Goal: Task Accomplishment & Management: Use online tool/utility

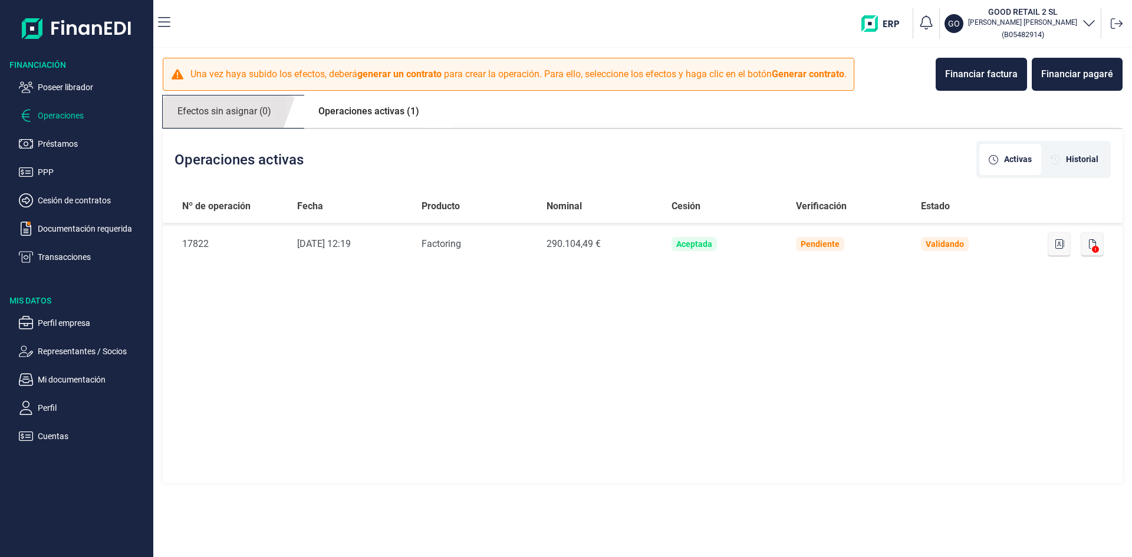
click at [214, 110] on link "Efectos sin asignar (0)" at bounding box center [224, 112] width 123 height 32
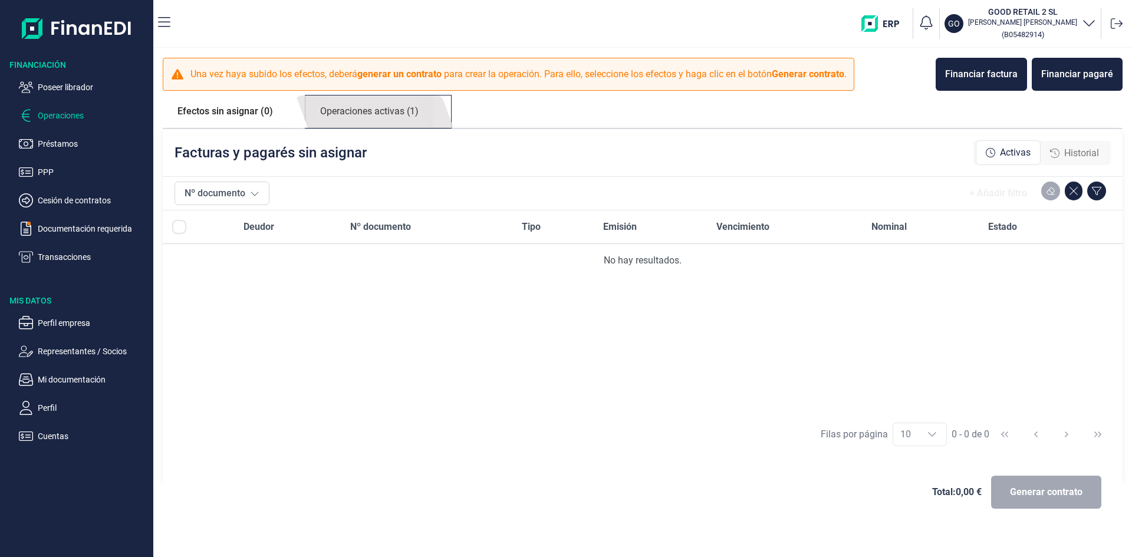
click at [383, 111] on link "Operaciones activas (1)" at bounding box center [369, 112] width 128 height 32
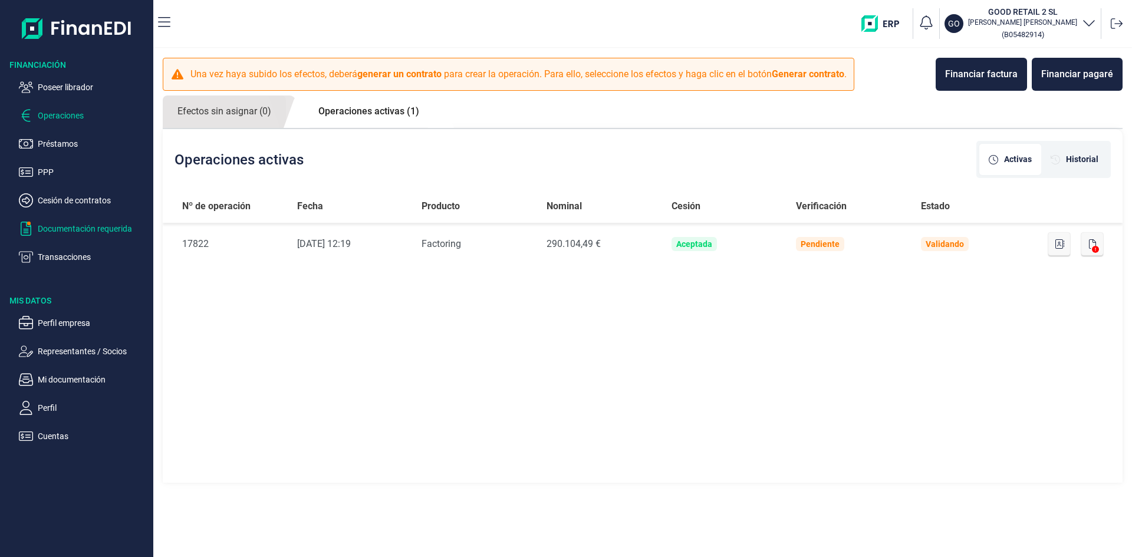
click at [97, 228] on p "Documentación requerida" at bounding box center [93, 229] width 111 height 14
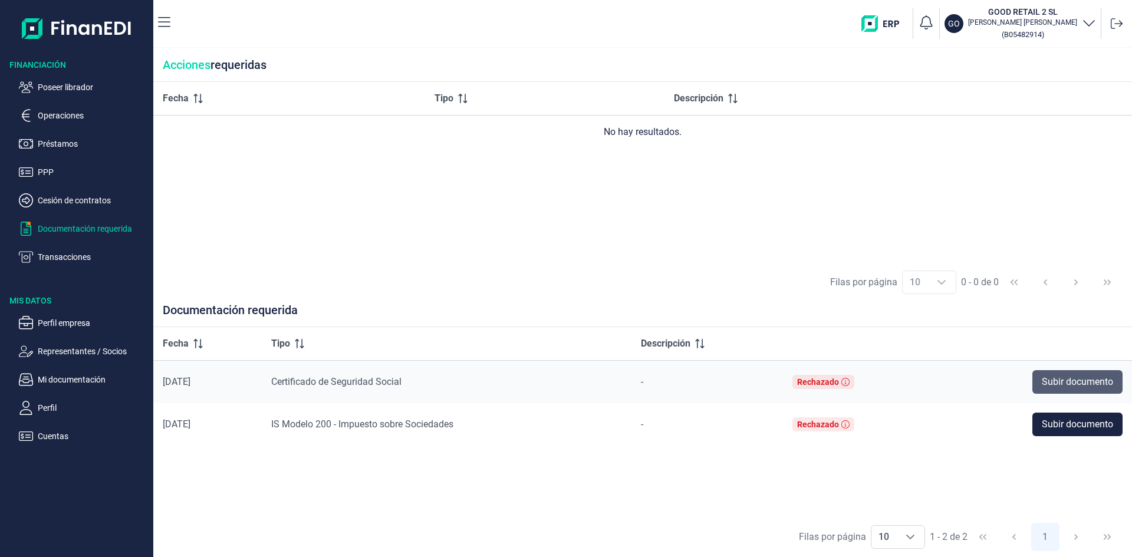
click at [1060, 380] on span "Subir documento" at bounding box center [1077, 382] width 71 height 14
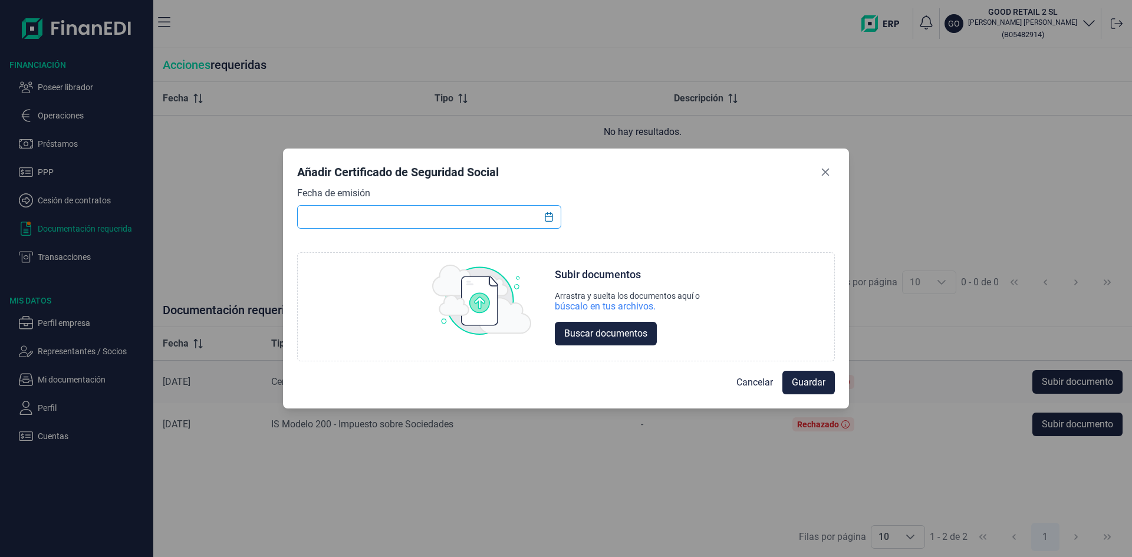
click at [498, 217] on input "text" at bounding box center [429, 217] width 264 height 24
click at [546, 216] on icon "Choose Date" at bounding box center [549, 216] width 8 height 9
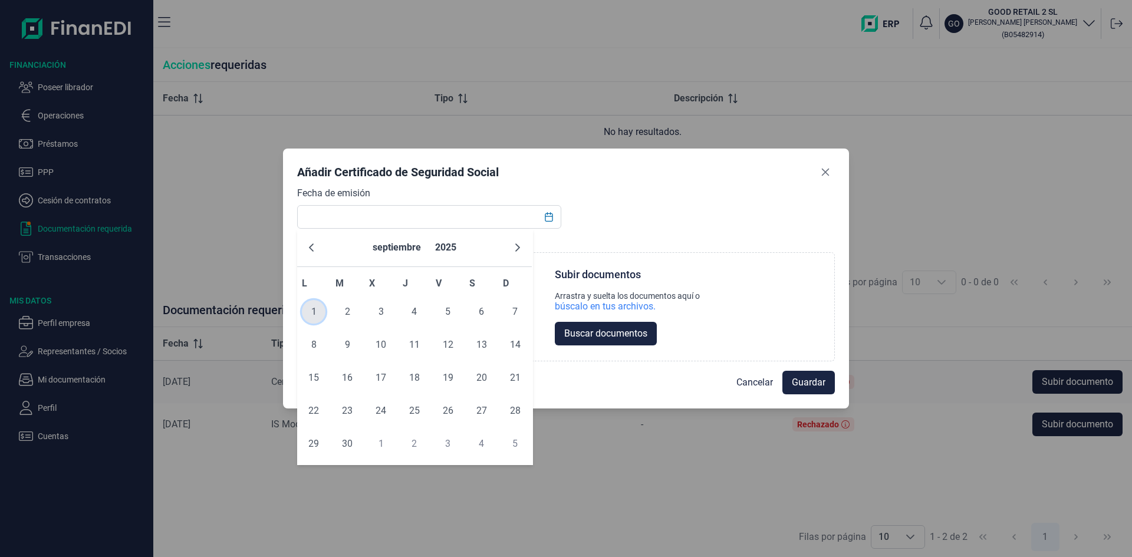
click at [314, 309] on span "1" at bounding box center [314, 312] width 24 height 24
type input "[DATE]"
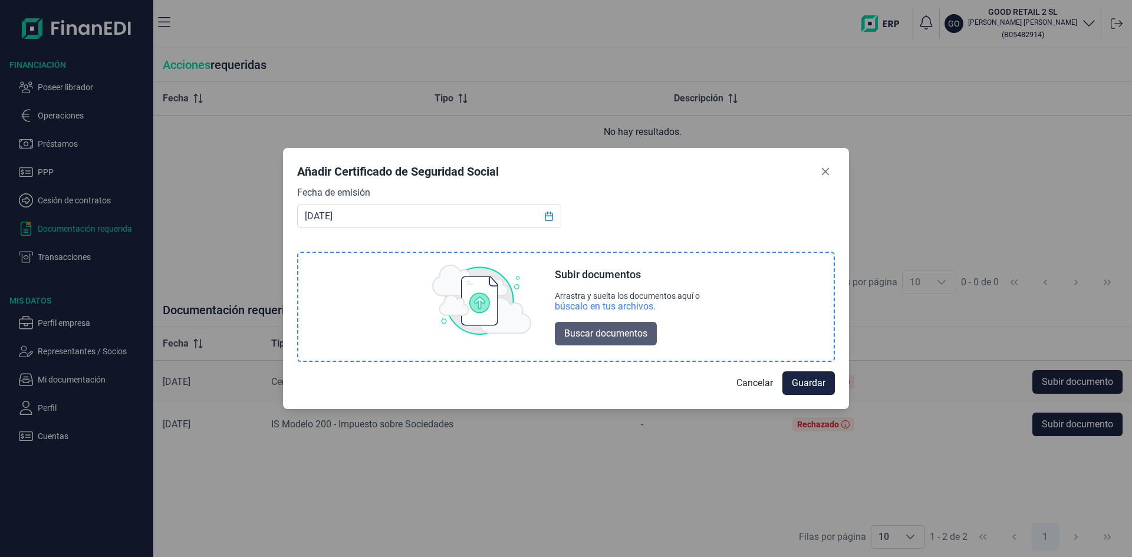
click at [612, 335] on span "Buscar documentos" at bounding box center [605, 334] width 83 height 14
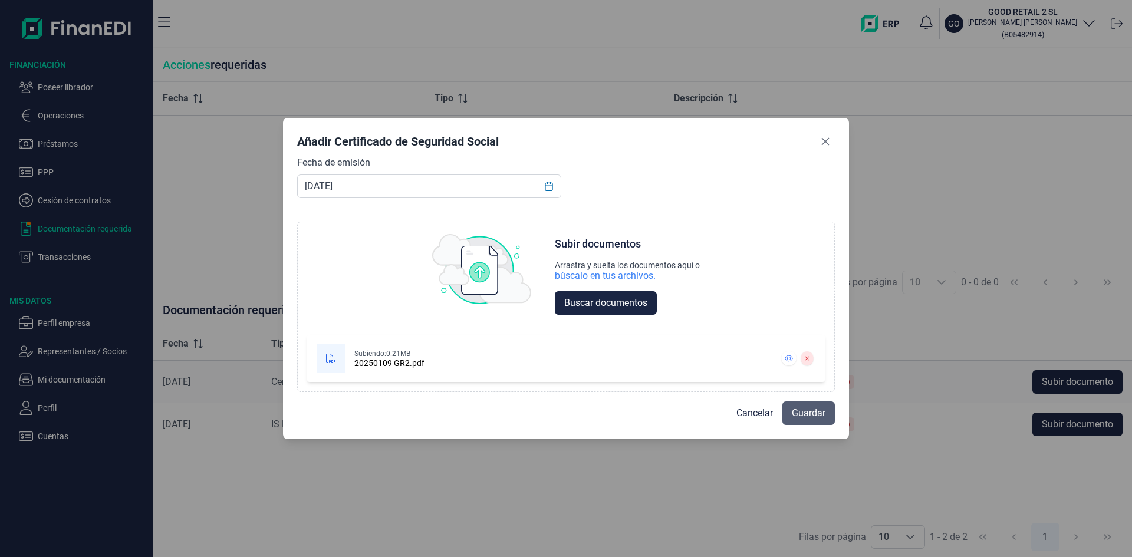
click at [811, 415] on span "Guardar" at bounding box center [809, 413] width 34 height 14
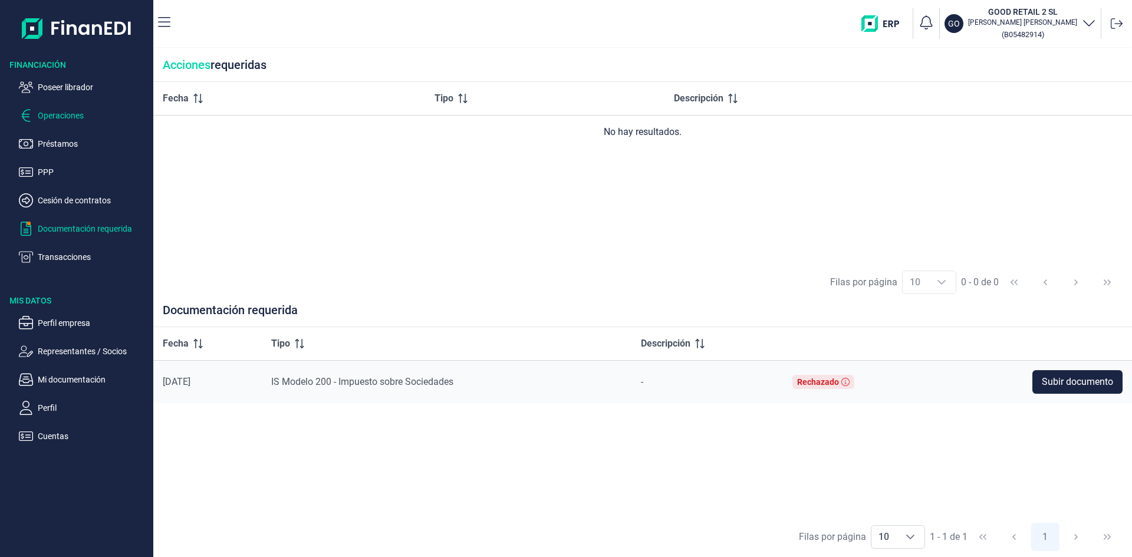
click at [81, 115] on p "Operaciones" at bounding box center [93, 115] width 111 height 14
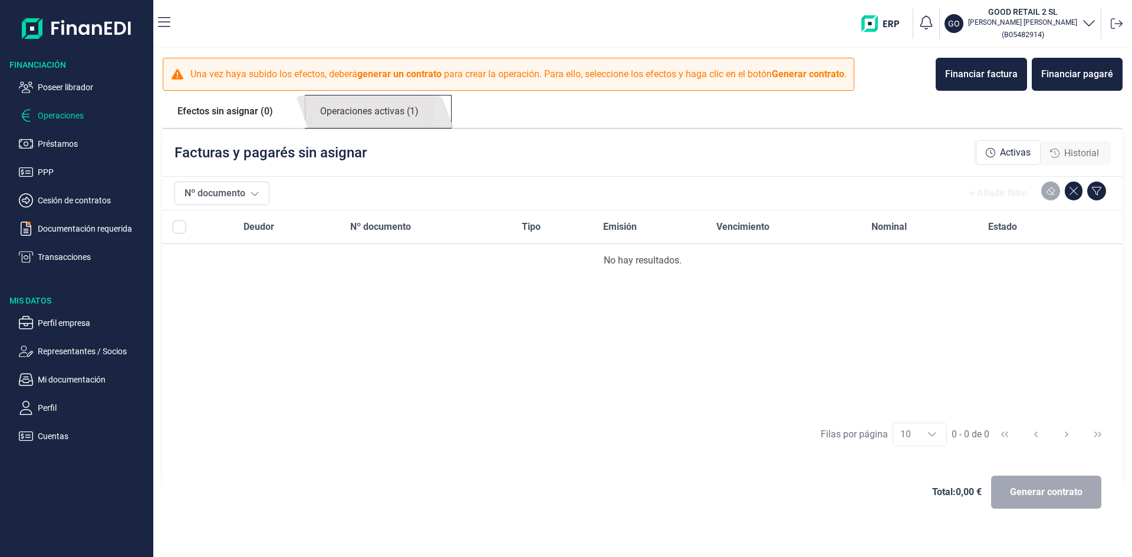
click at [371, 114] on link "Operaciones activas (1)" at bounding box center [369, 112] width 128 height 32
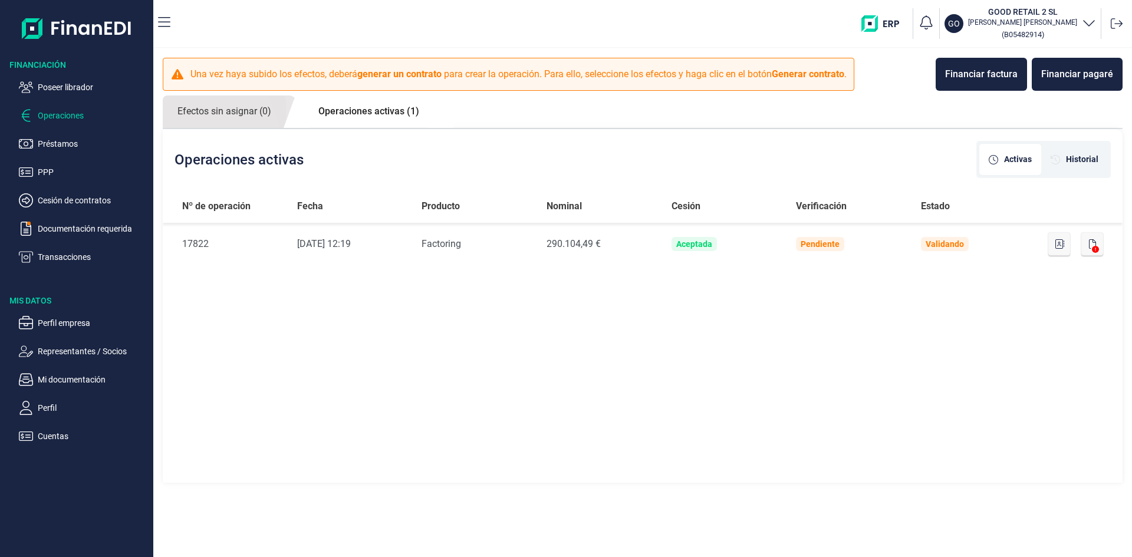
click at [379, 116] on link "Operaciones activas (1)" at bounding box center [369, 112] width 130 height 32
click at [75, 232] on p "Documentación requerida" at bounding box center [93, 229] width 111 height 14
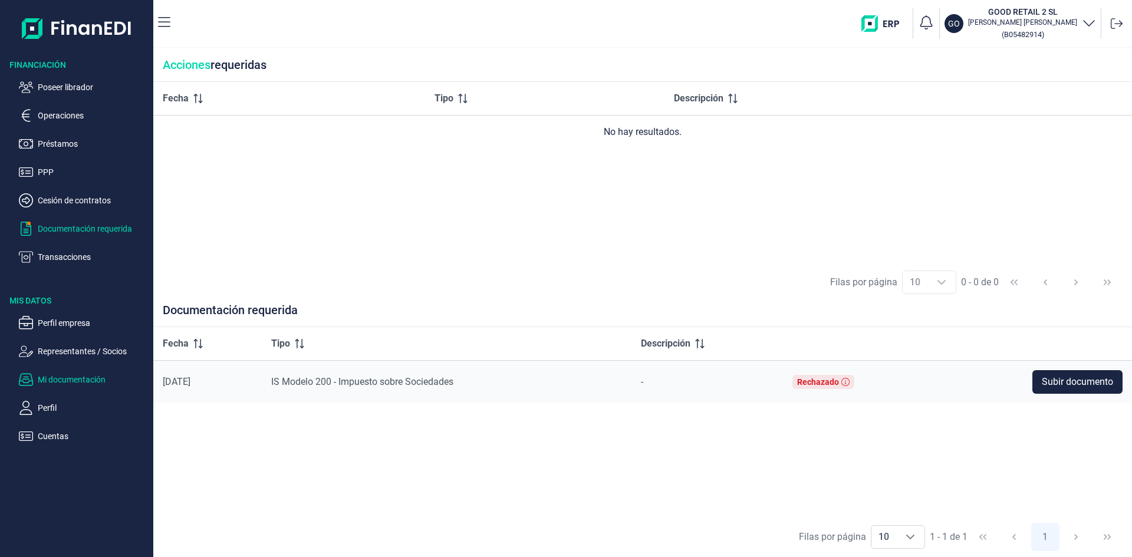
click at [83, 380] on p "Mi documentación" at bounding box center [93, 380] width 111 height 14
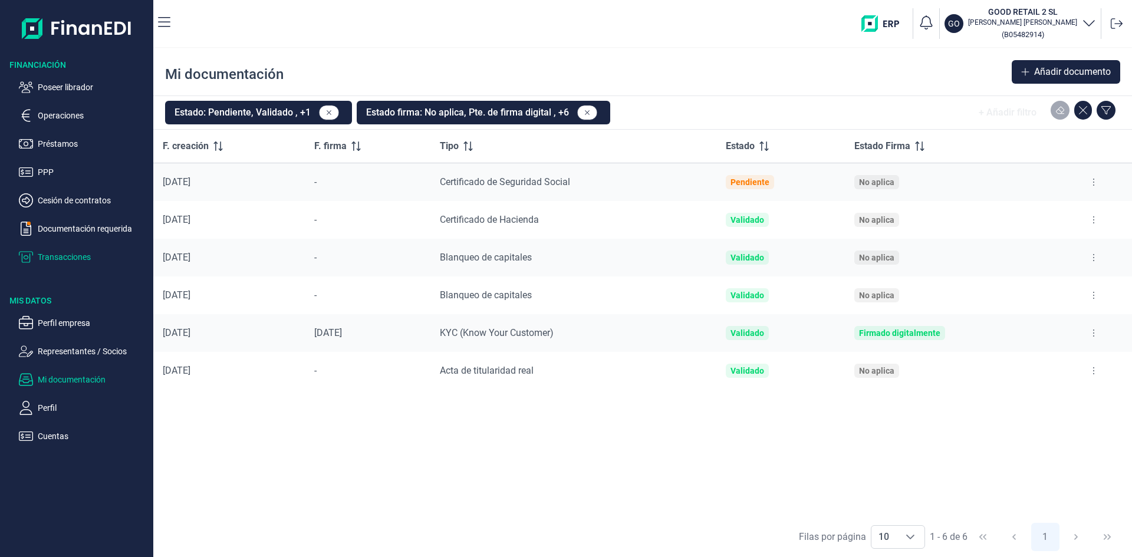
click at [77, 254] on p "Transacciones" at bounding box center [93, 257] width 111 height 14
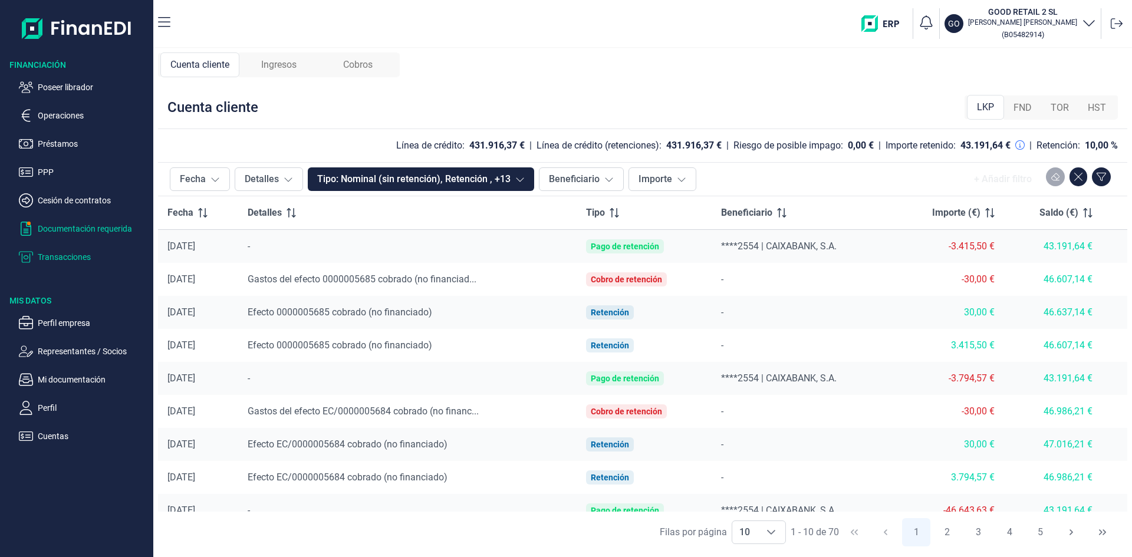
click at [85, 230] on p "Documentación requerida" at bounding box center [93, 229] width 111 height 14
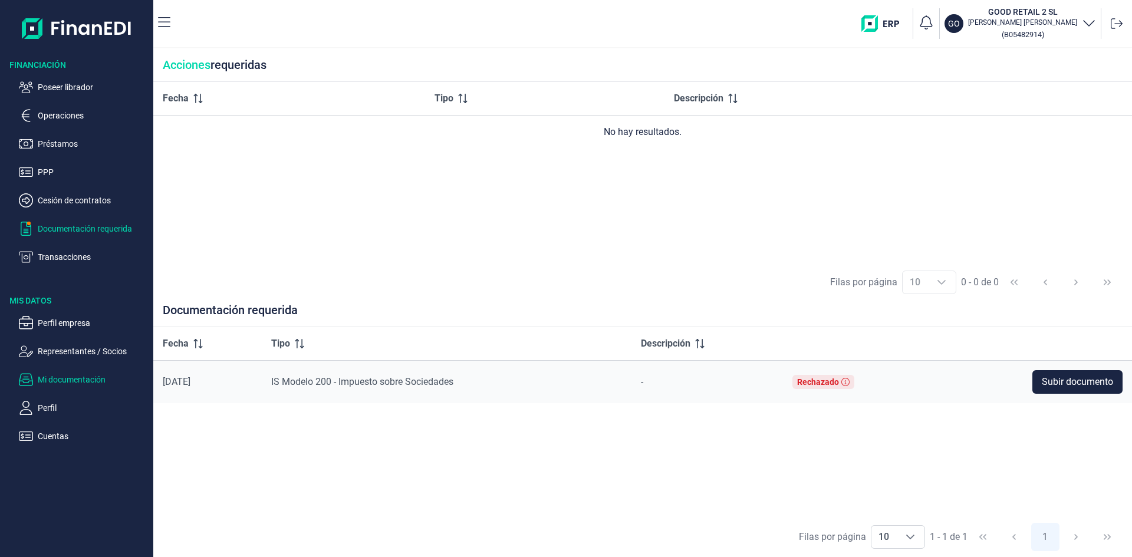
click at [78, 375] on p "Mi documentación" at bounding box center [93, 380] width 111 height 14
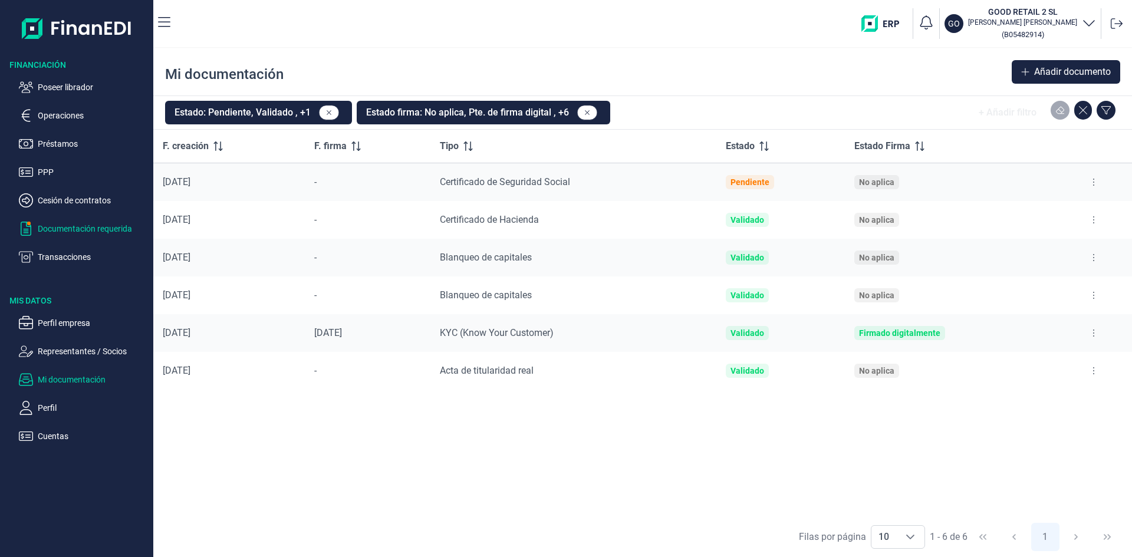
click at [68, 229] on p "Documentación requerida" at bounding box center [93, 229] width 111 height 14
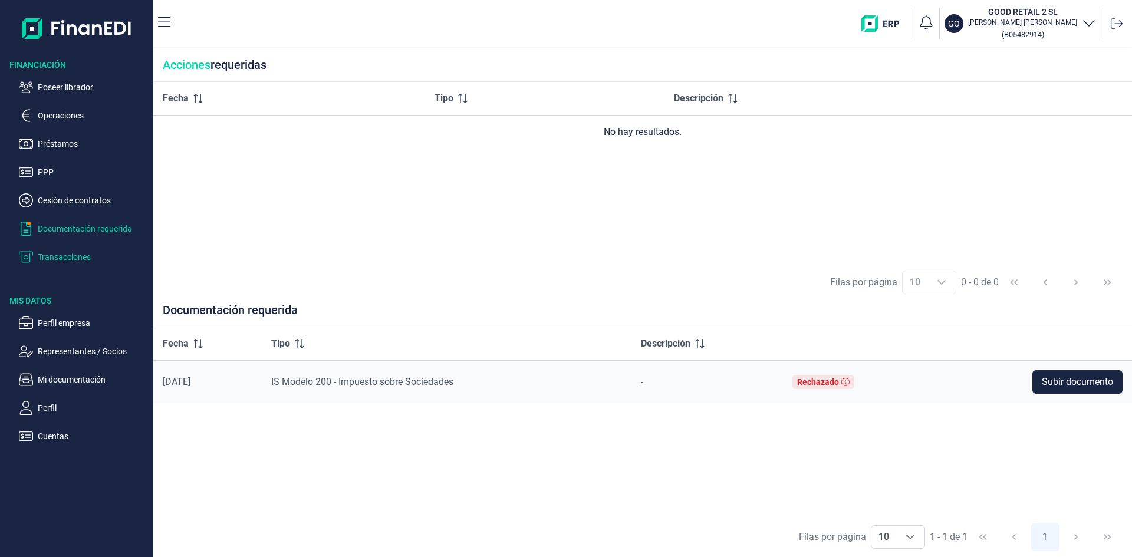
click at [73, 257] on p "Transacciones" at bounding box center [93, 257] width 111 height 14
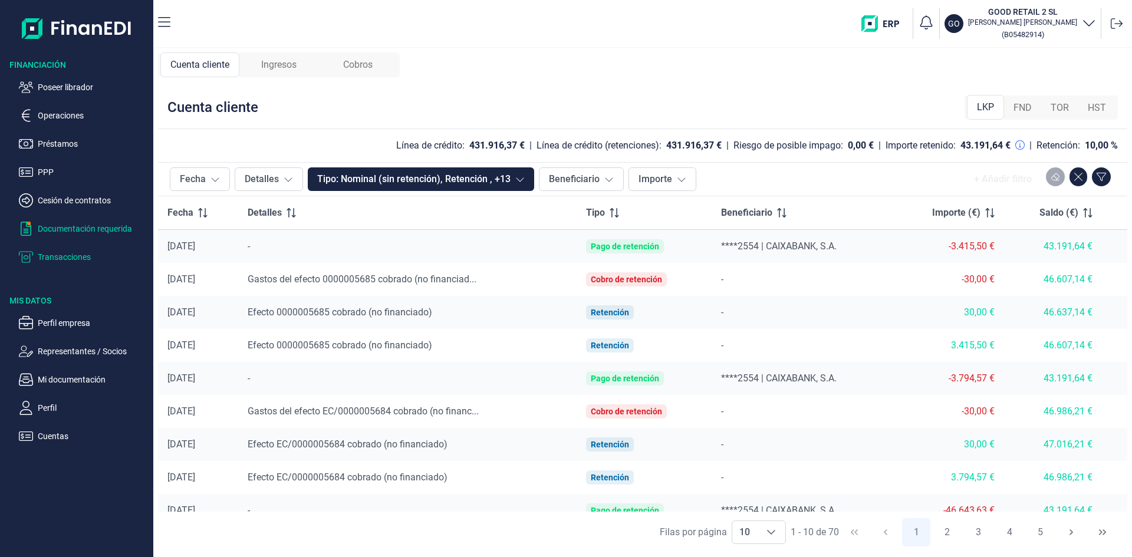
click at [78, 231] on p "Documentación requerida" at bounding box center [93, 229] width 111 height 14
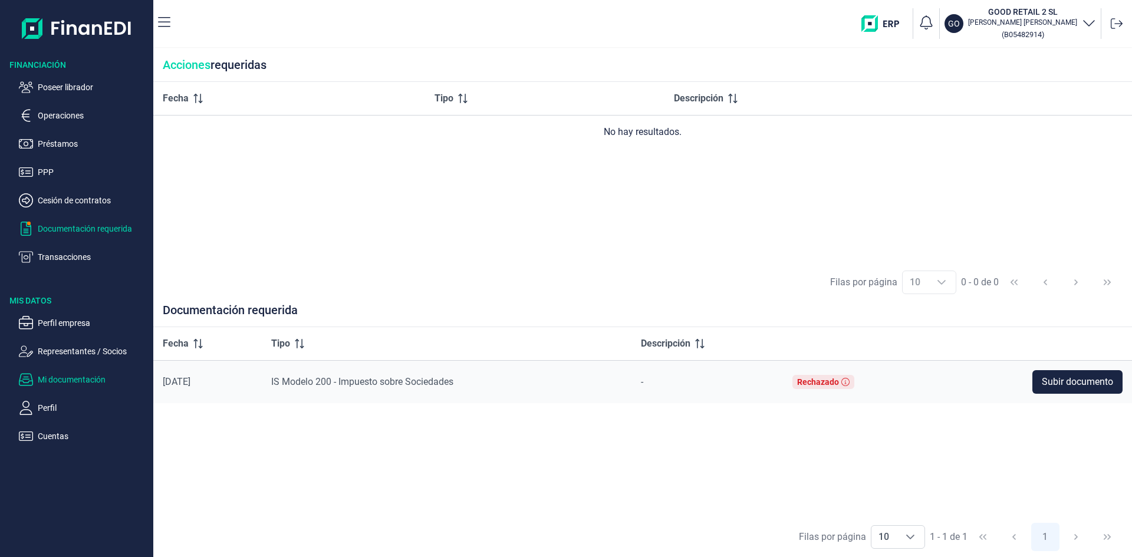
click at [70, 377] on p "Mi documentación" at bounding box center [93, 380] width 111 height 14
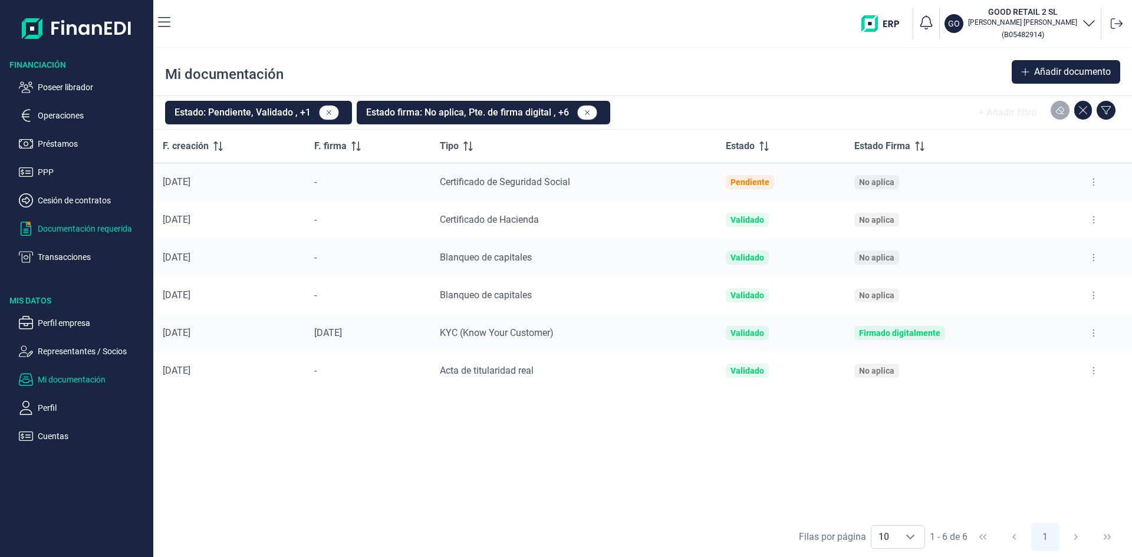
click at [101, 225] on p "Documentación requerida" at bounding box center [93, 229] width 111 height 14
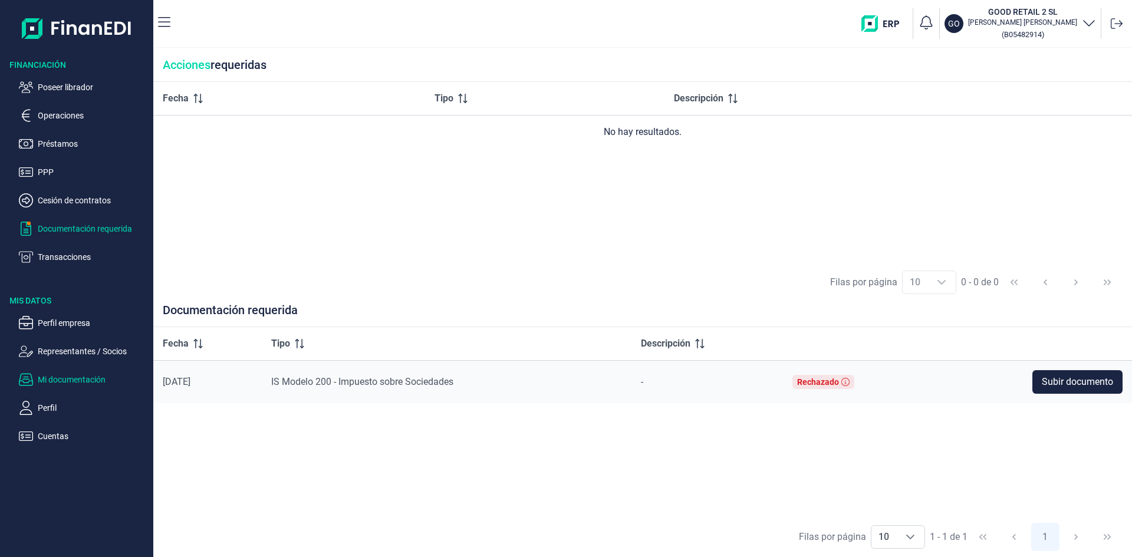
click at [86, 375] on p "Mi documentación" at bounding box center [93, 380] width 111 height 14
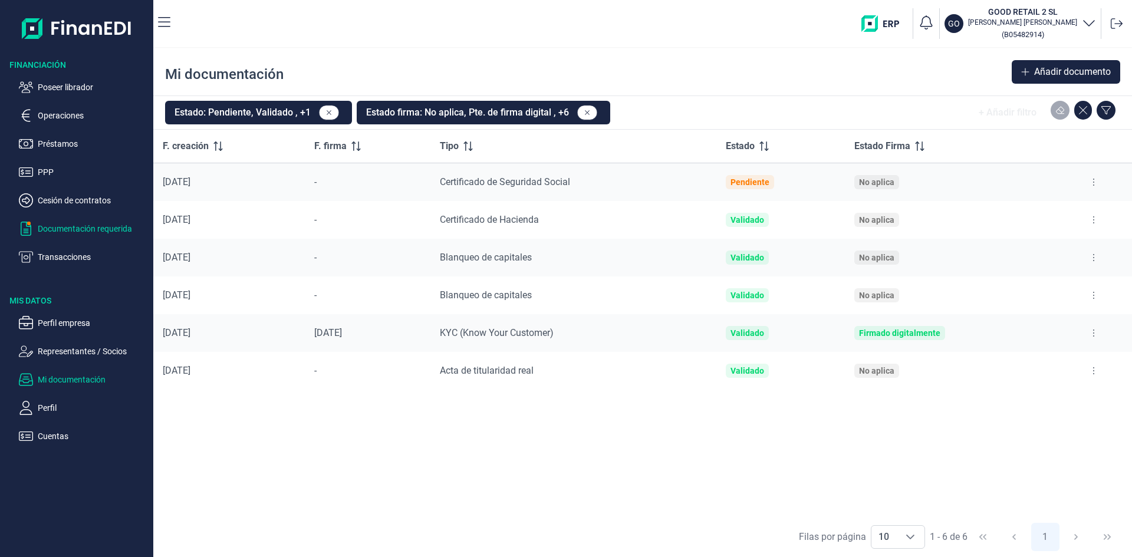
click at [111, 226] on p "Documentación requerida" at bounding box center [93, 229] width 111 height 14
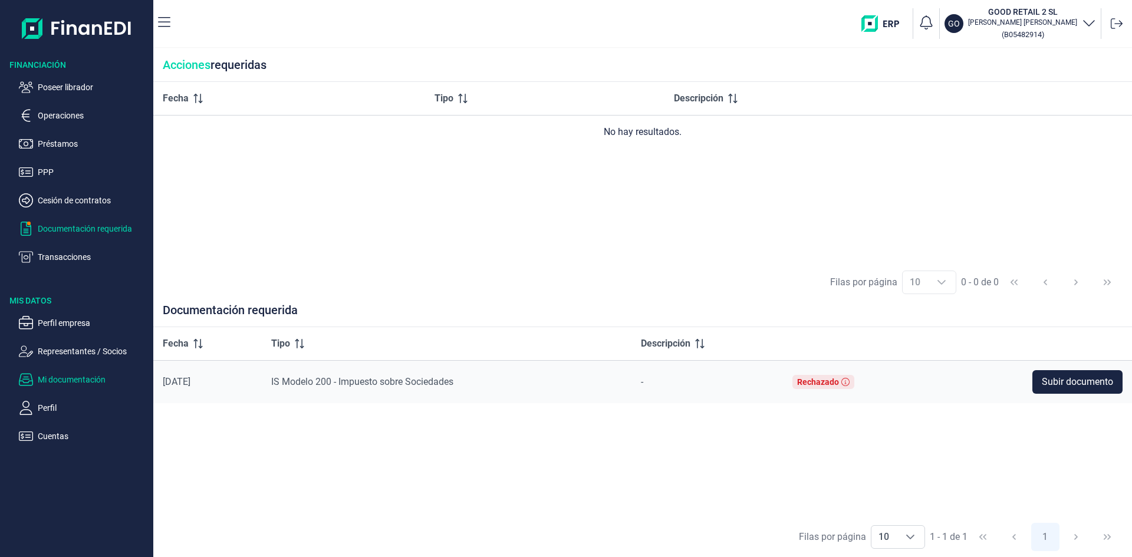
click at [81, 378] on p "Mi documentación" at bounding box center [93, 380] width 111 height 14
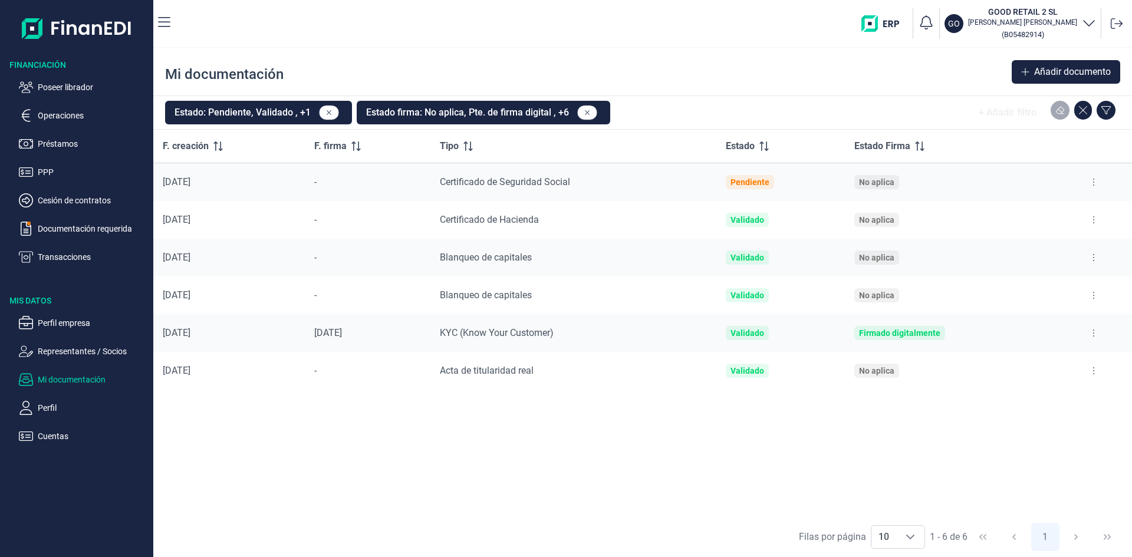
click at [76, 380] on p "Mi documentación" at bounding box center [93, 380] width 111 height 14
click at [73, 328] on p "Perfil empresa" at bounding box center [93, 323] width 111 height 14
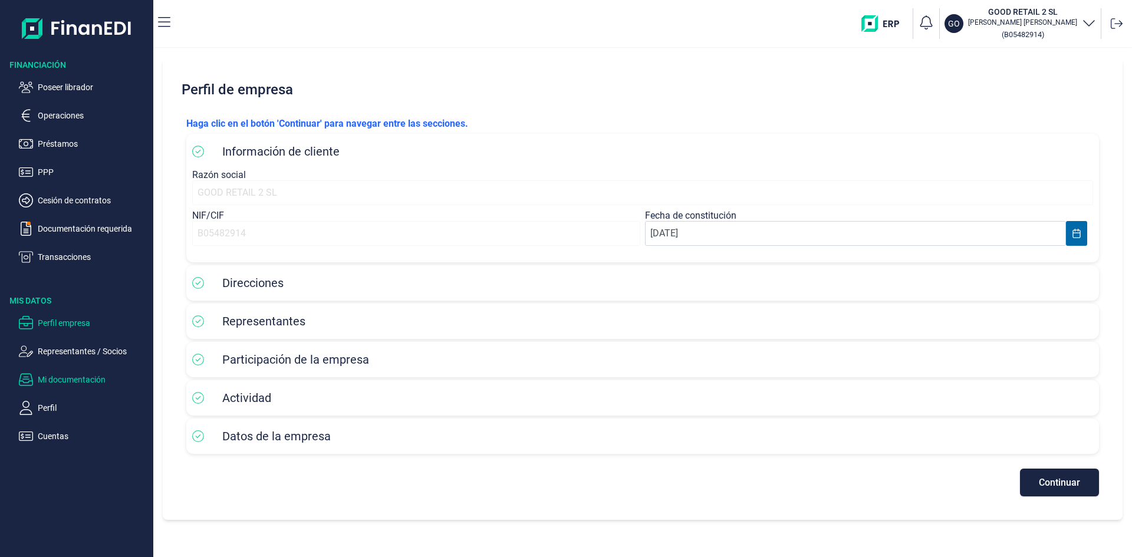
click at [80, 384] on p "Mi documentación" at bounding box center [93, 380] width 111 height 14
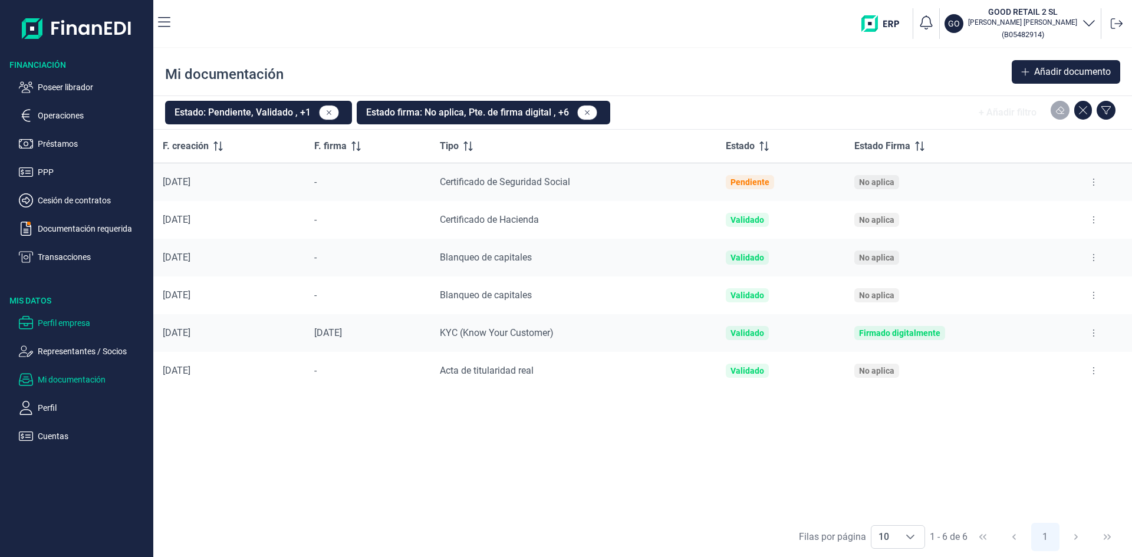
click at [76, 324] on p "Perfil empresa" at bounding box center [93, 323] width 111 height 14
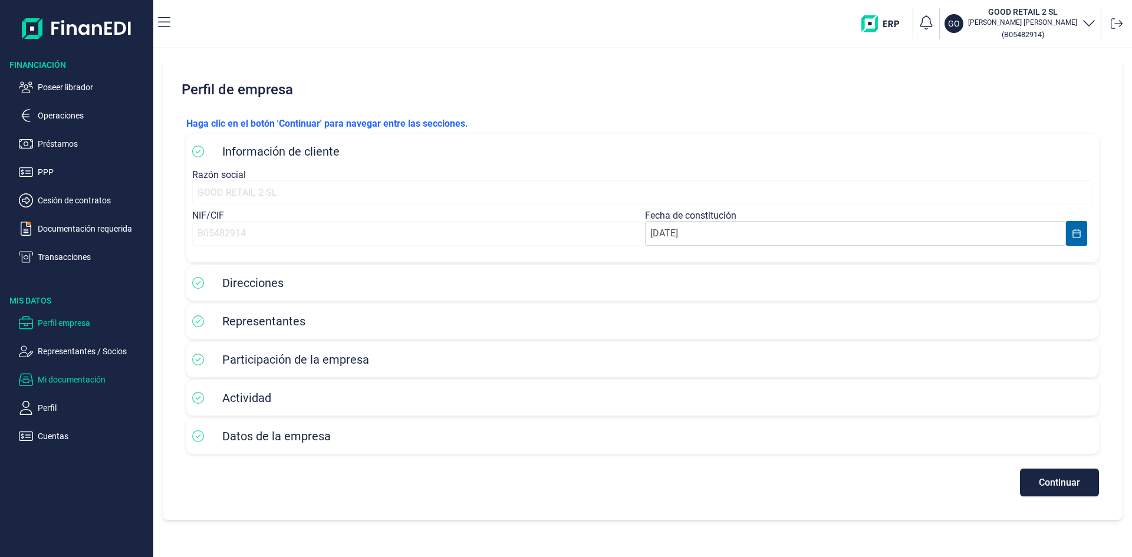
click at [88, 379] on p "Mi documentación" at bounding box center [93, 380] width 111 height 14
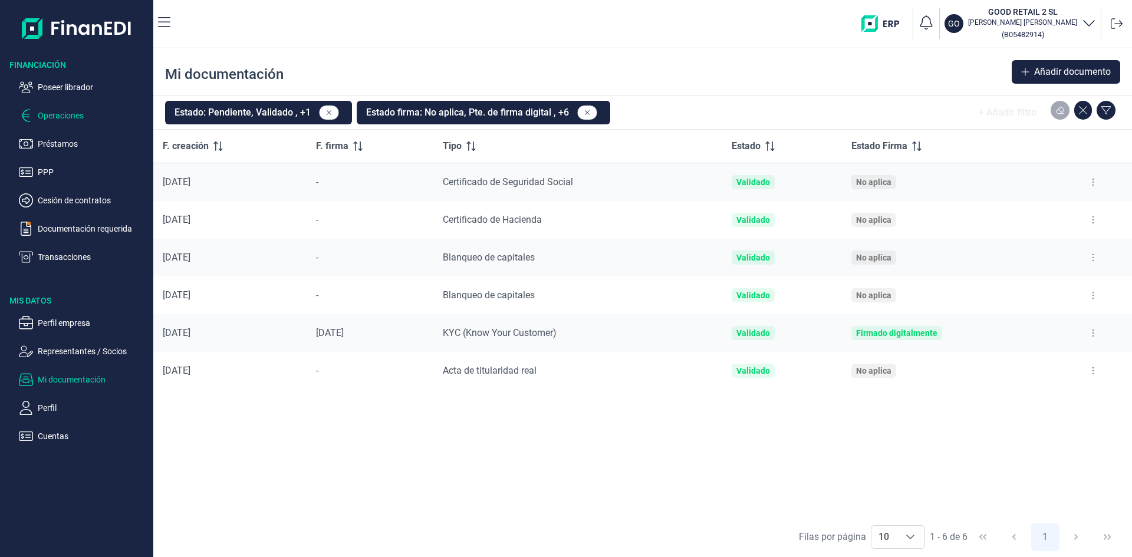
click at [67, 117] on p "Operaciones" at bounding box center [93, 115] width 111 height 14
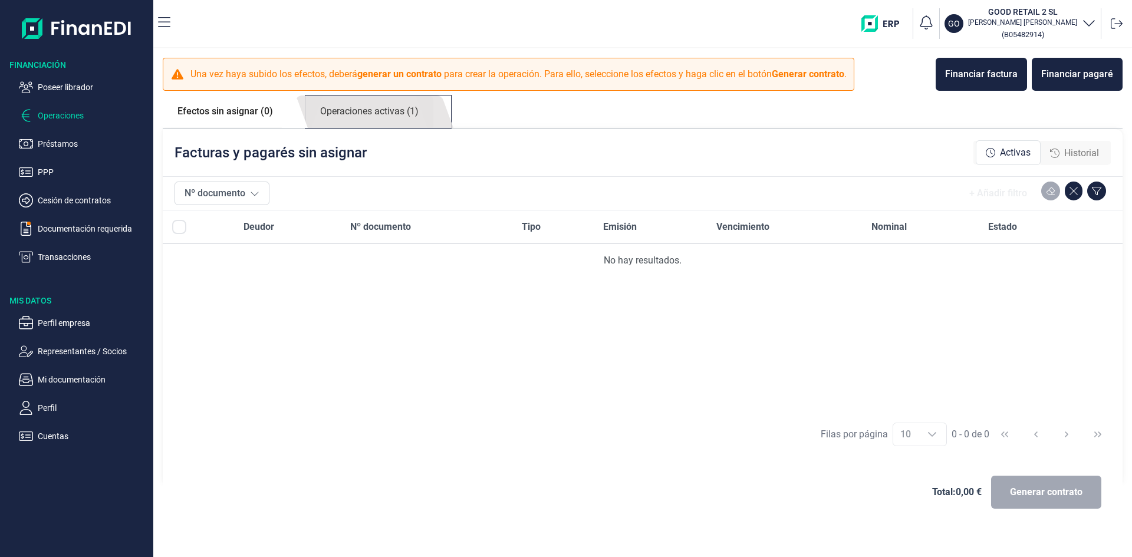
click at [380, 109] on link "Operaciones activas (1)" at bounding box center [369, 112] width 128 height 32
